Goal: Find specific page/section: Find specific page/section

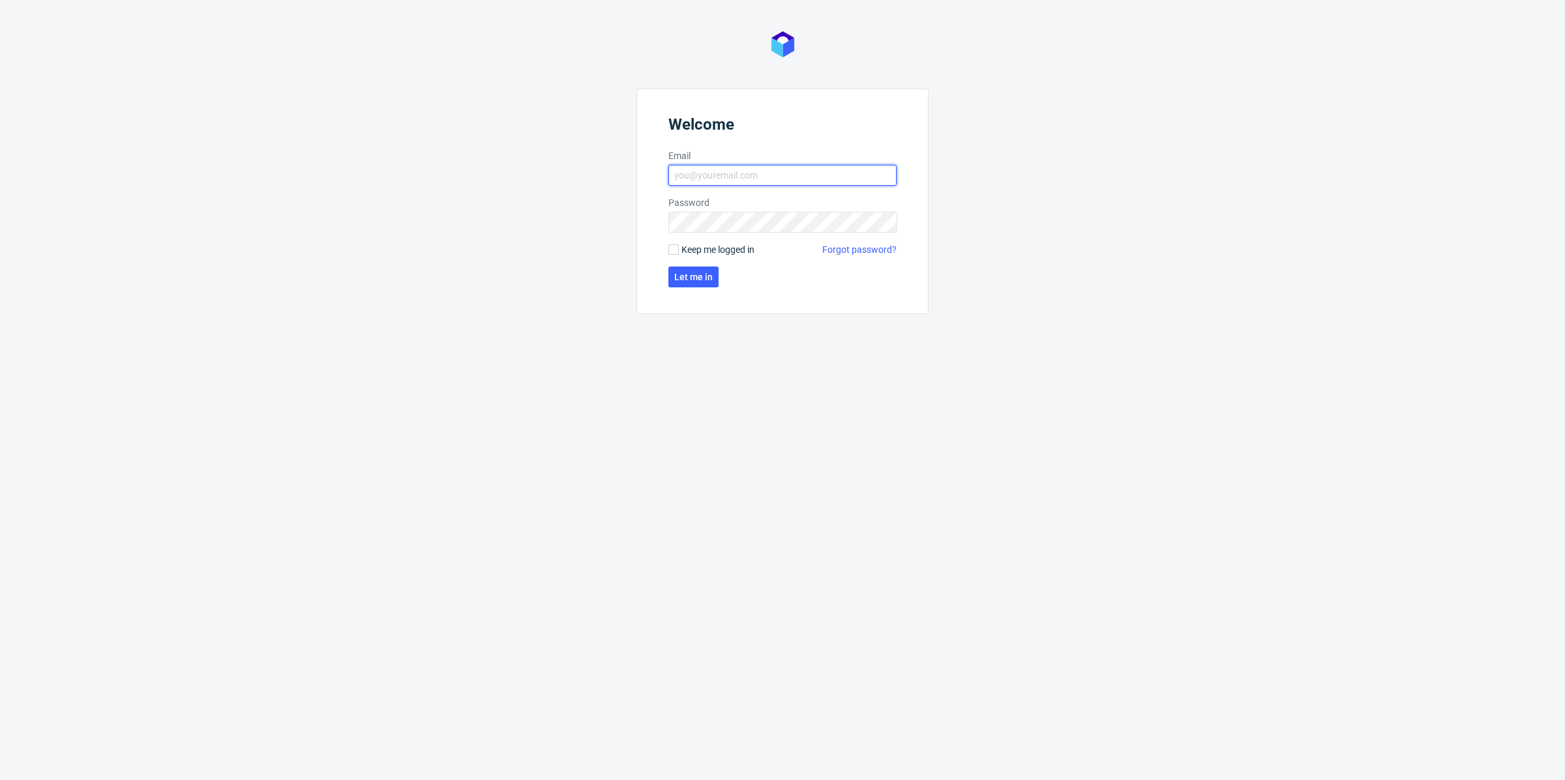
click at [819, 168] on input "Email" at bounding box center [782, 175] width 228 height 21
type input "[EMAIL_ADDRESS][DOMAIN_NAME]"
click button "Let me in" at bounding box center [693, 277] width 50 height 21
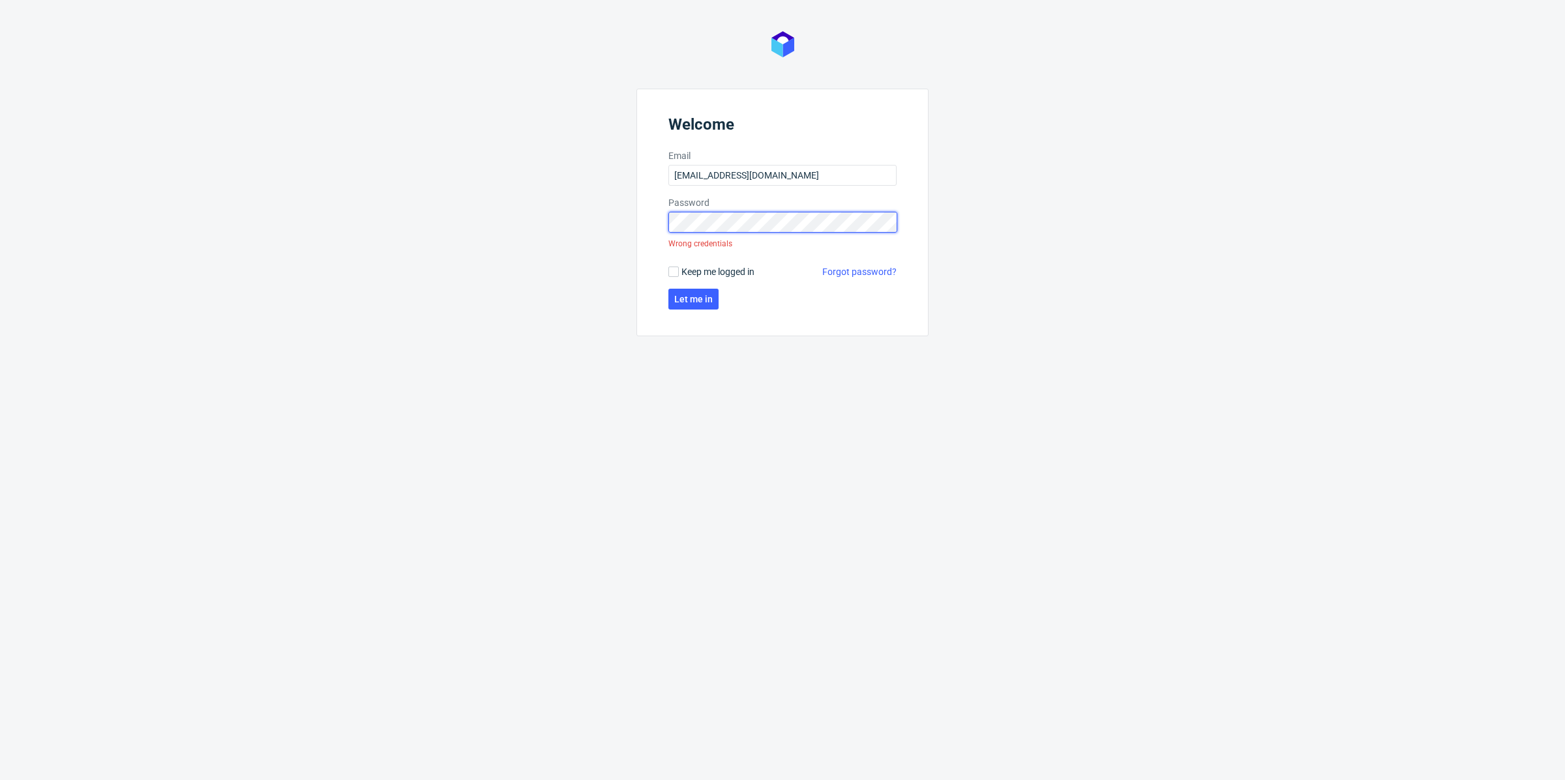
click button "Let me in" at bounding box center [693, 299] width 50 height 21
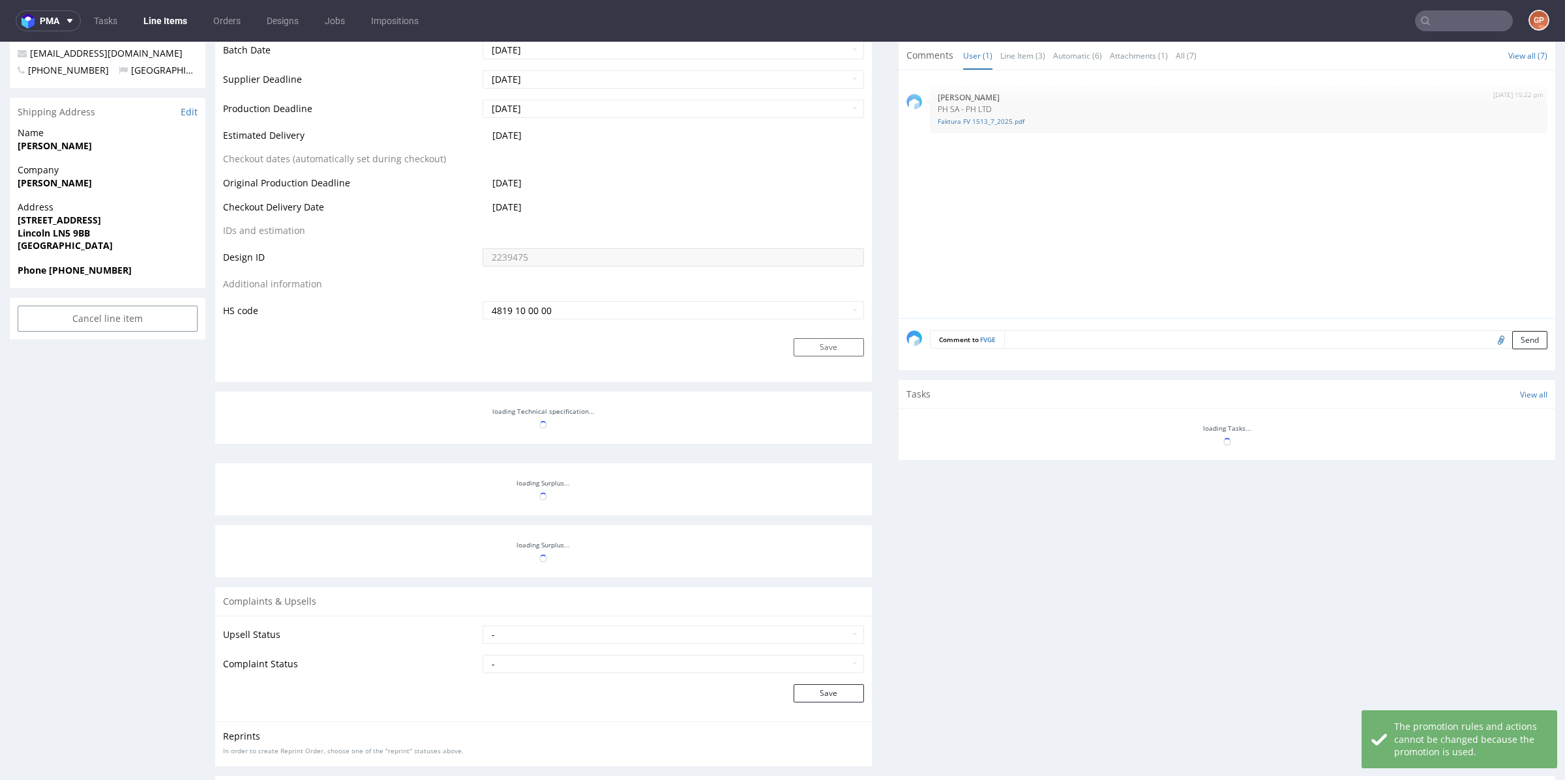
scroll to position [461, 0]
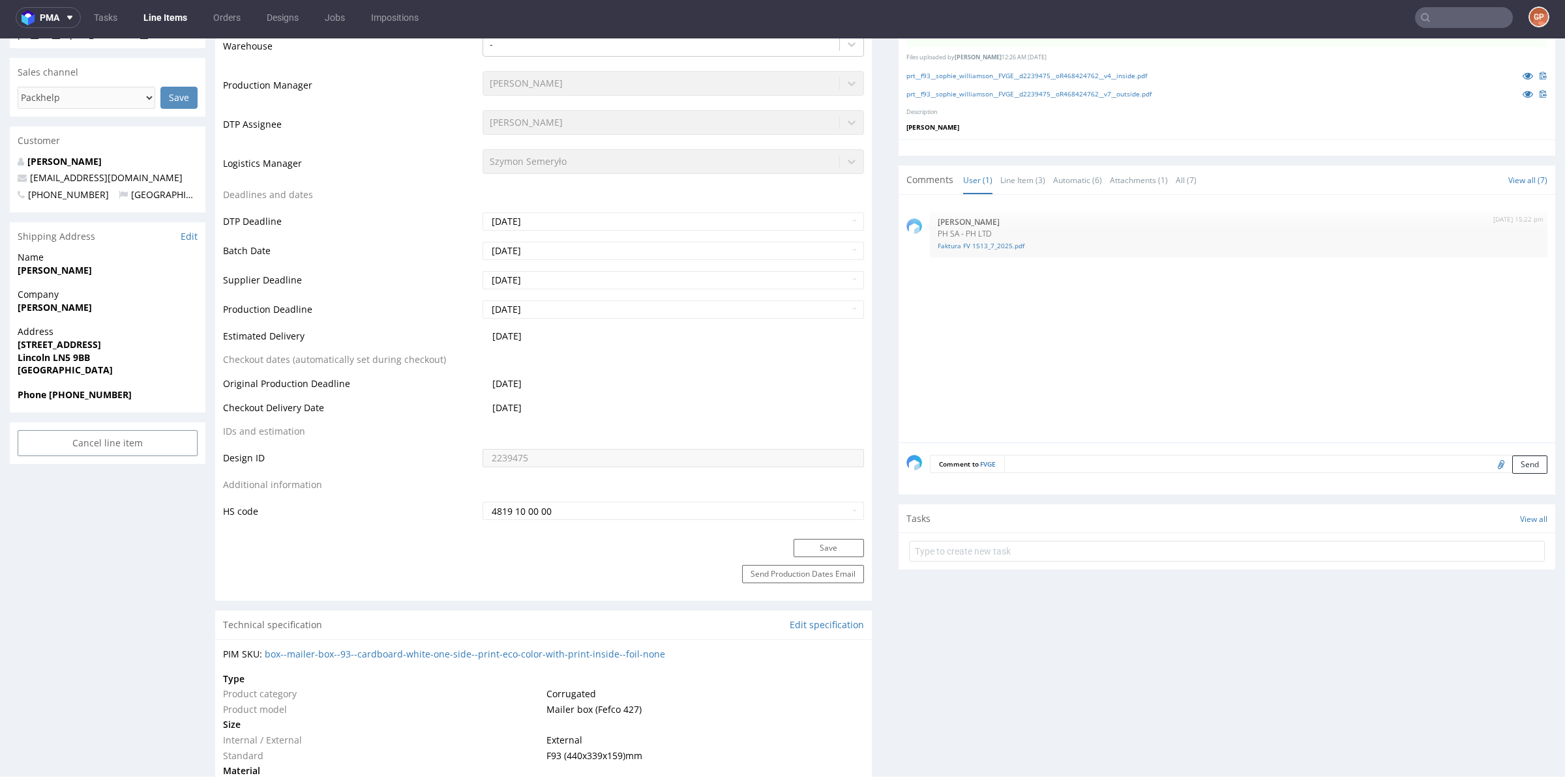
scroll to position [445, 0]
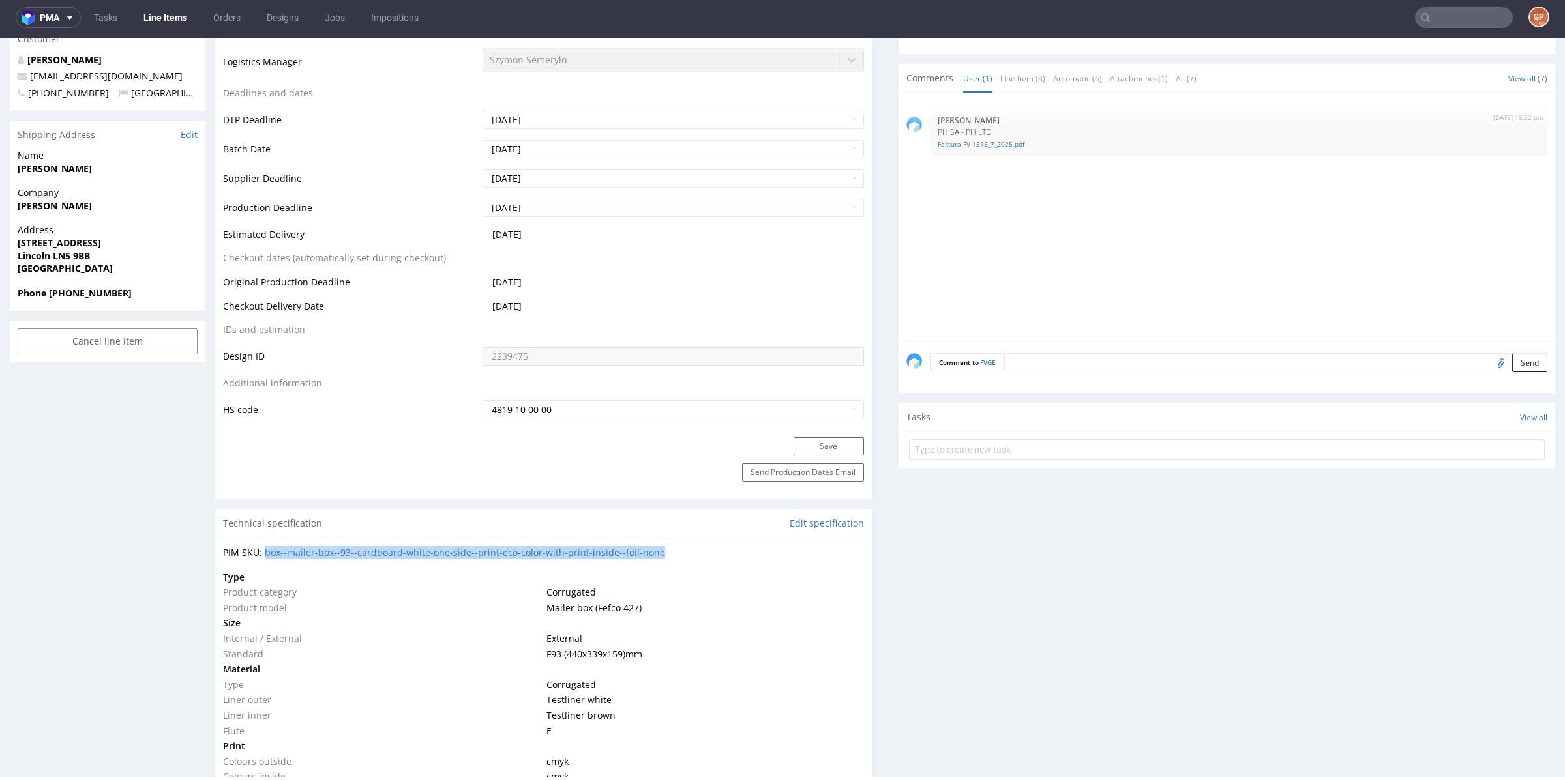
drag, startPoint x: 679, startPoint y: 552, endPoint x: 264, endPoint y: 554, distance: 415.3
click at [264, 554] on div "PIM SKU: box--mailer-box--93--cardboard-white-one-side--print-eco-color-with-pr…" at bounding box center [543, 552] width 641 height 13
copy link "box--mailer-box--93--cardboard-white-one-side--print-eco-color-with-print-insid…"
